Goal: Information Seeking & Learning: Learn about a topic

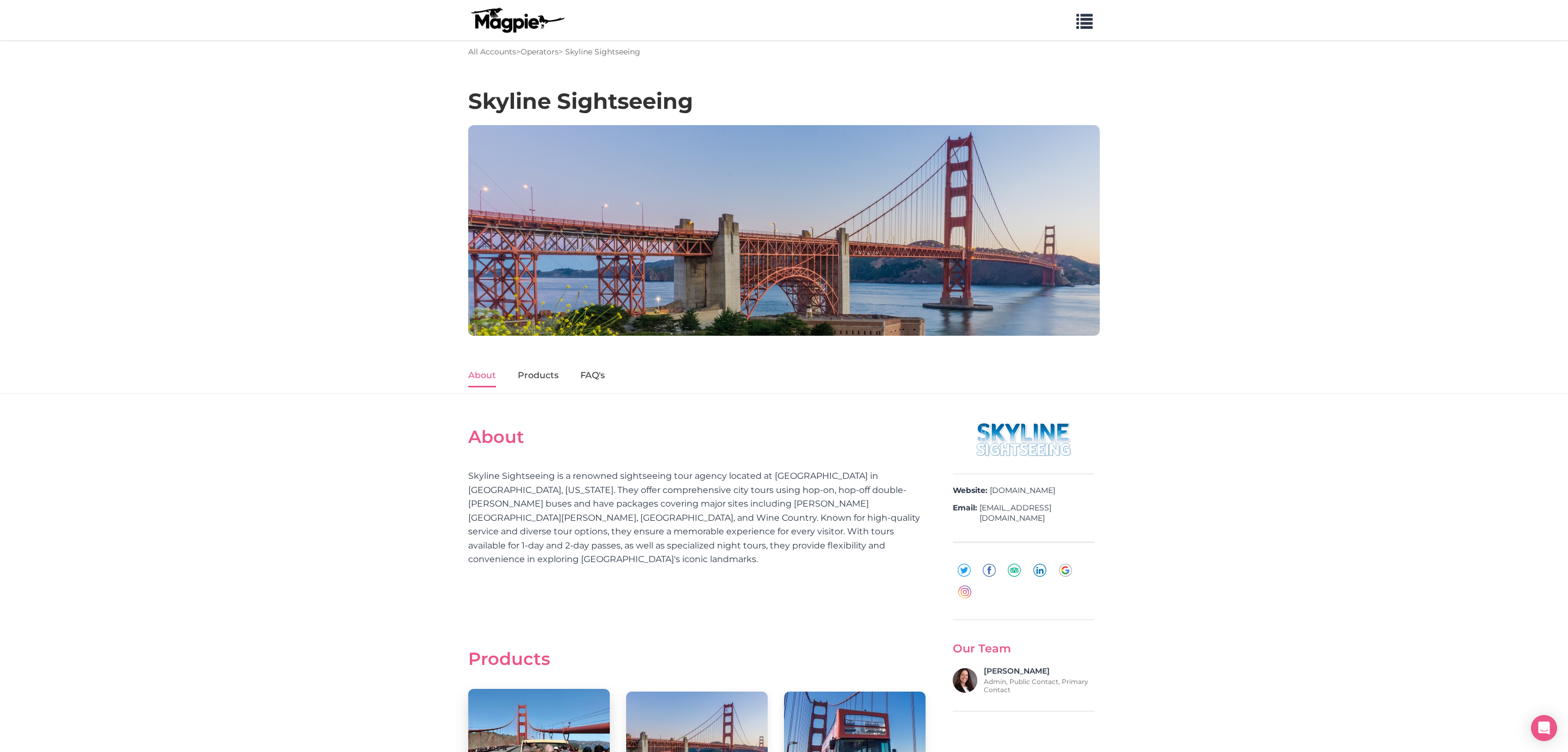
scroll to position [353, 0]
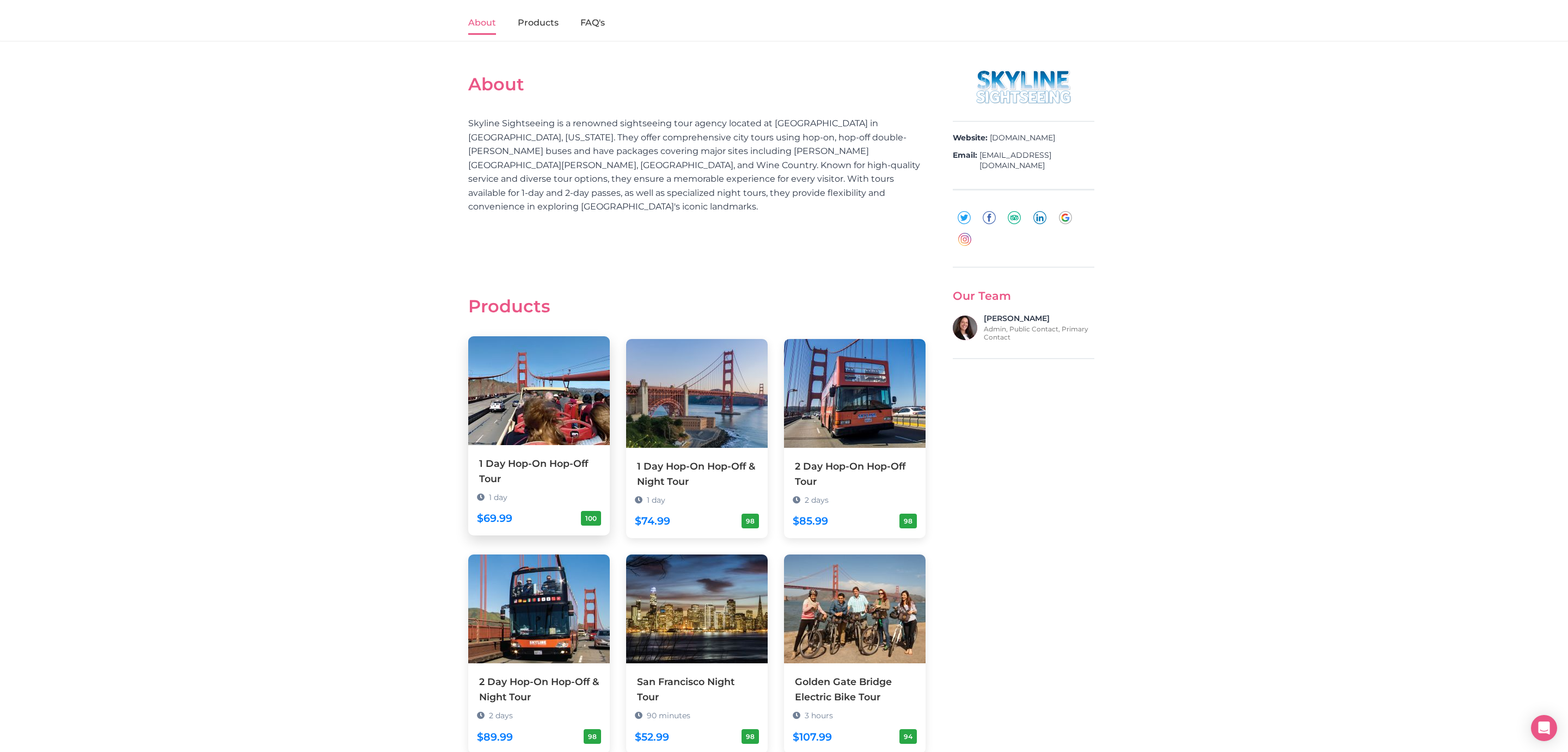
click at [506, 456] on div "1 Day Hop-On Hop-Off Tour" at bounding box center [539, 472] width 120 height 30
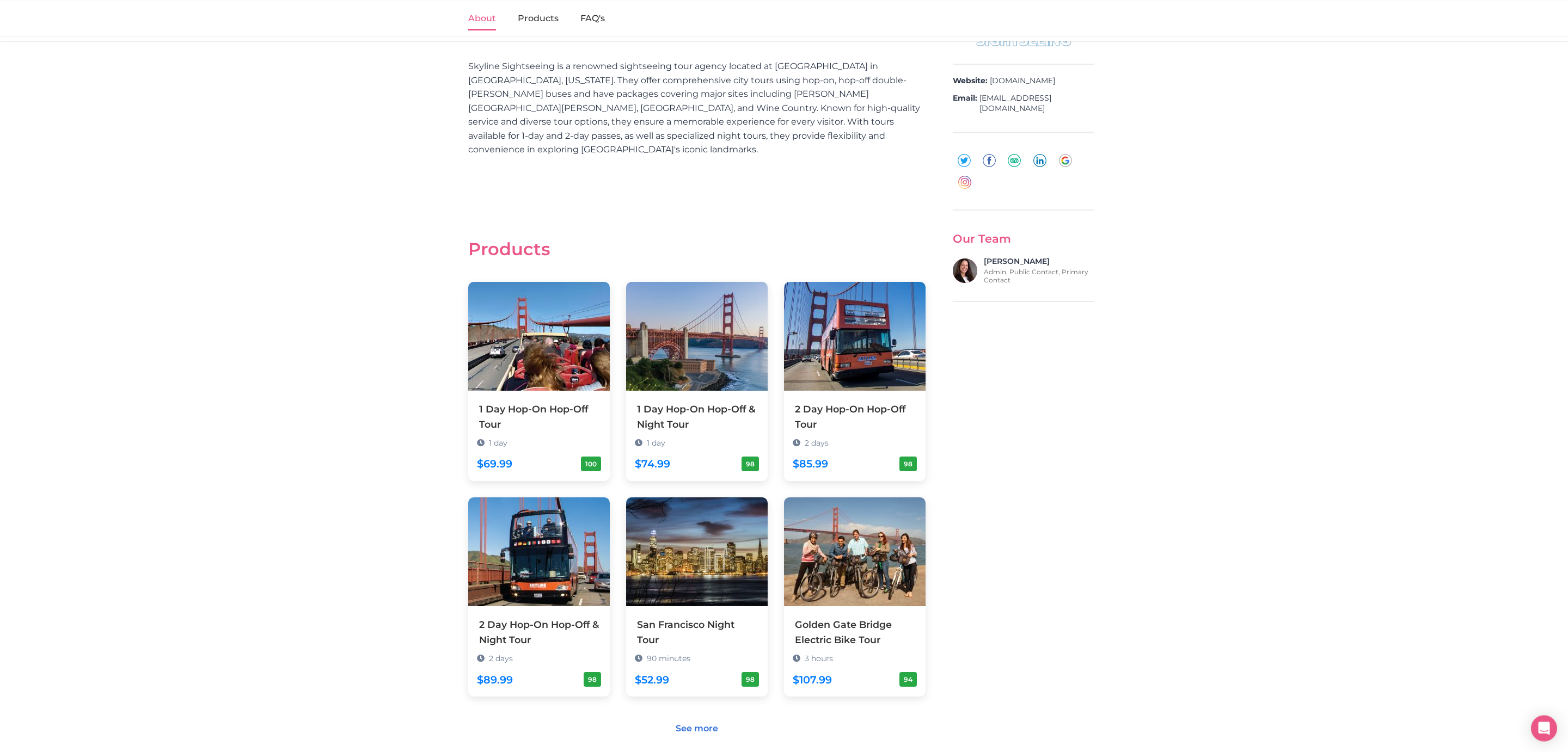
scroll to position [647, 0]
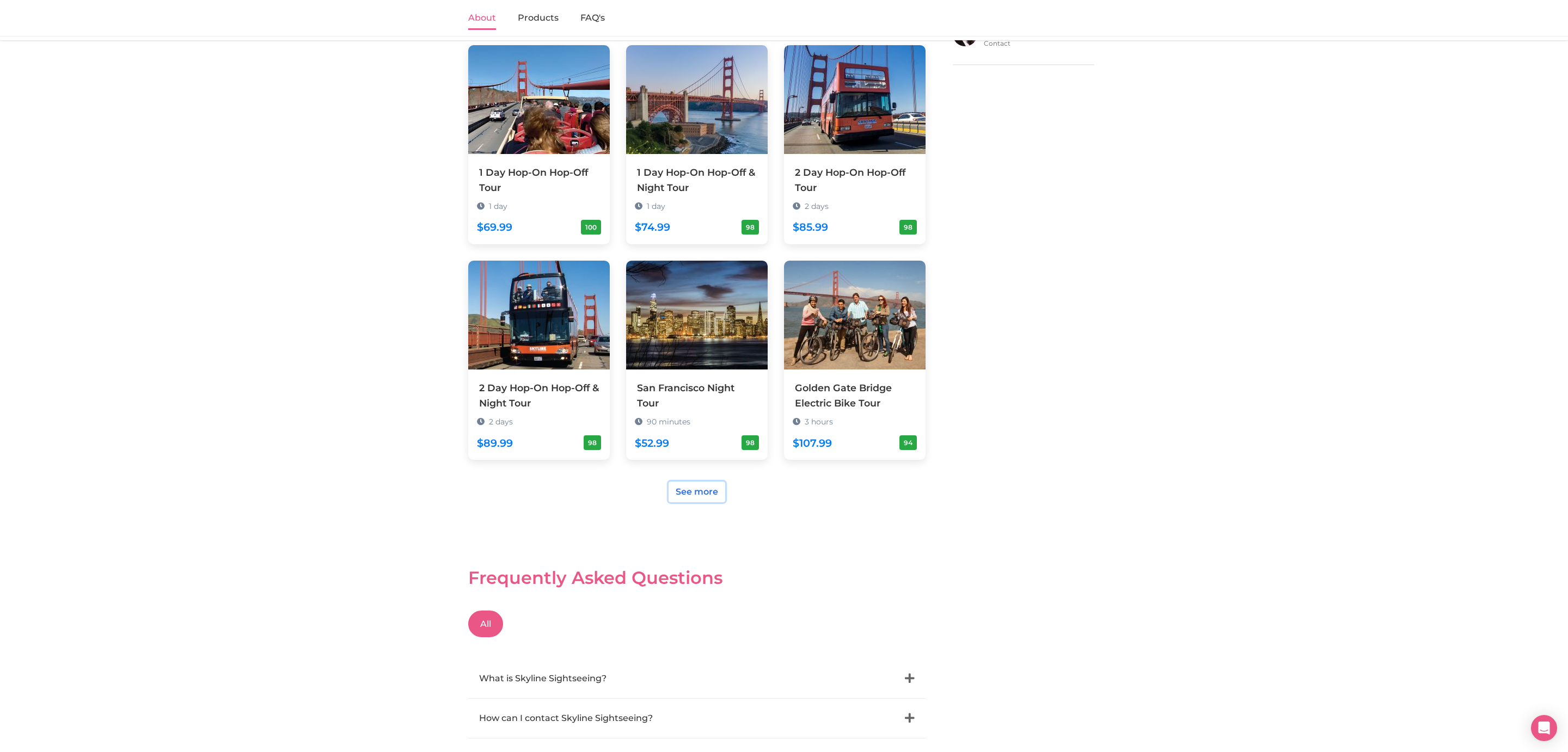
click at [716, 482] on link "See more" at bounding box center [696, 492] width 57 height 21
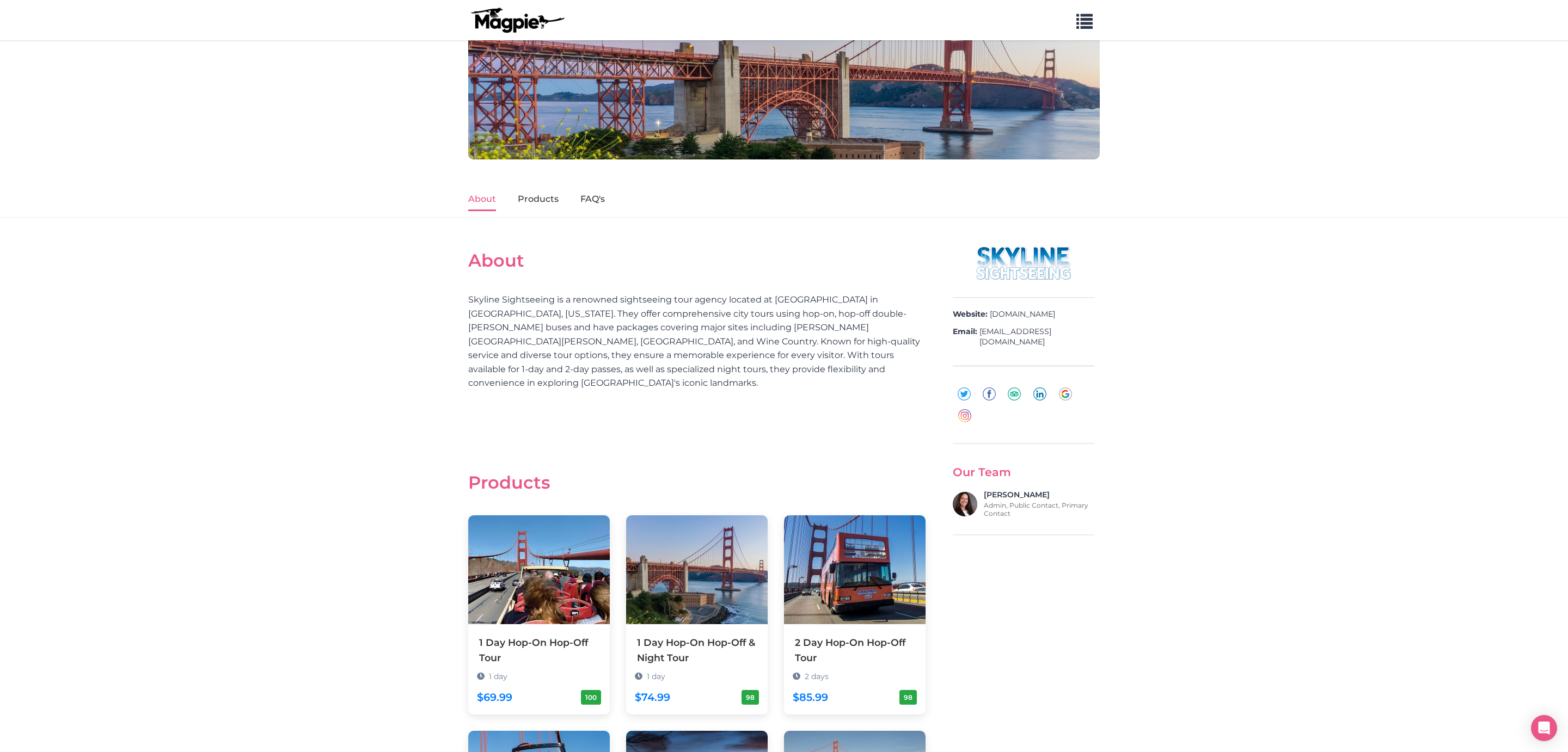
scroll to position [0, 0]
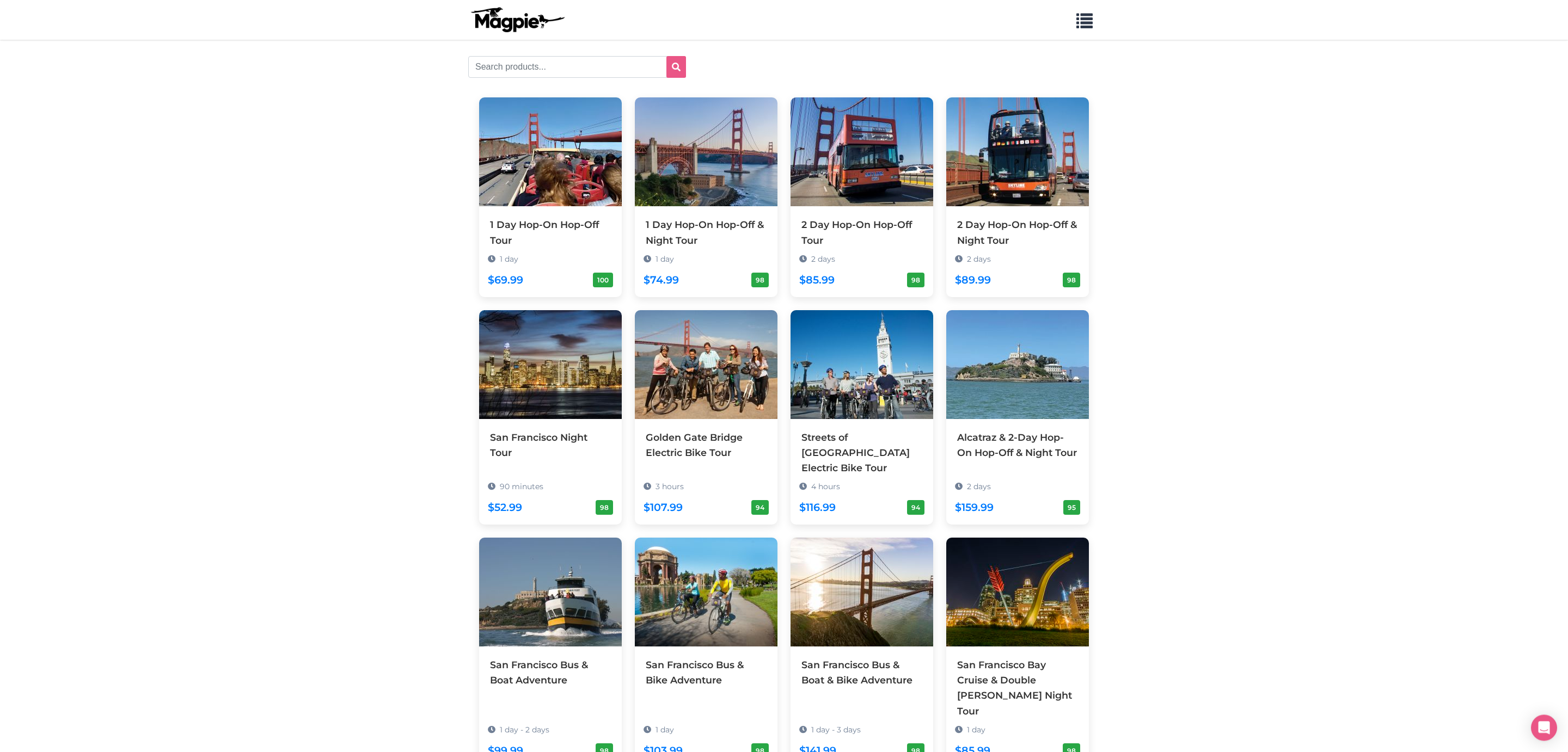
scroll to position [12, 0]
